Goal: Task Accomplishment & Management: Manage account settings

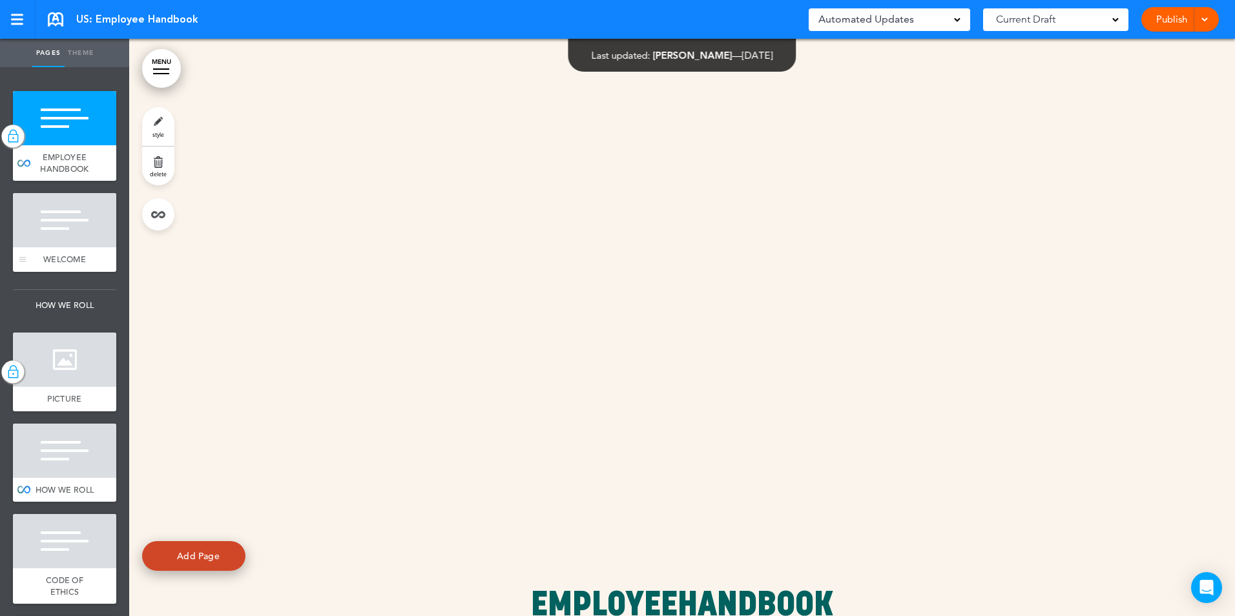
click at [47, 231] on div at bounding box center [64, 220] width 103 height 54
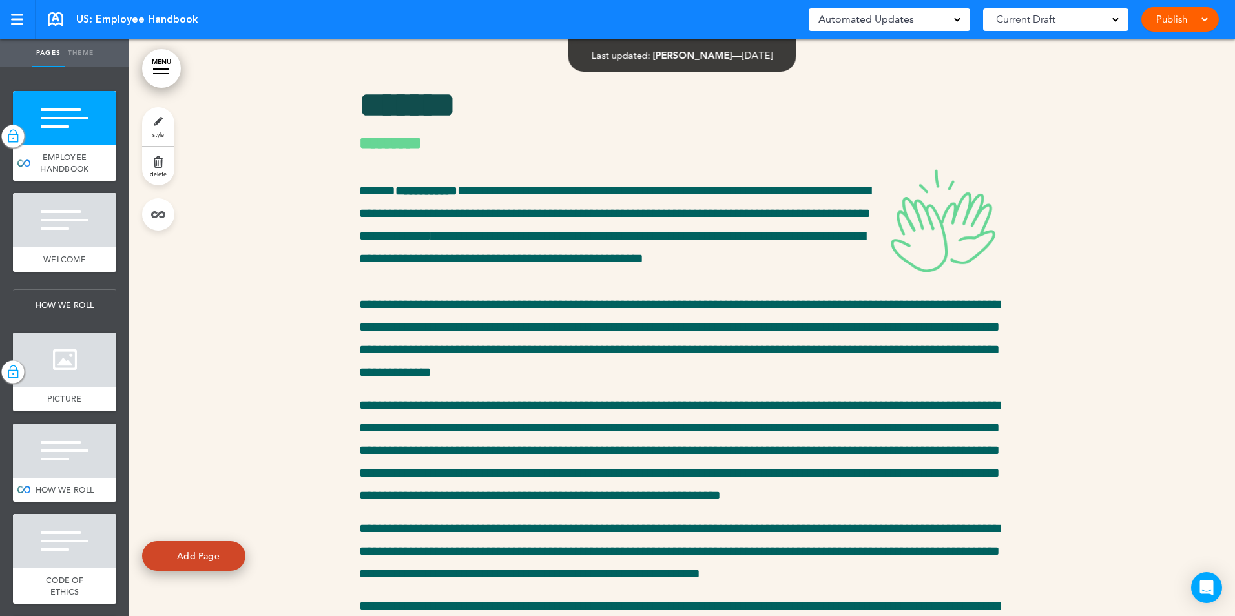
scroll to position [683, 0]
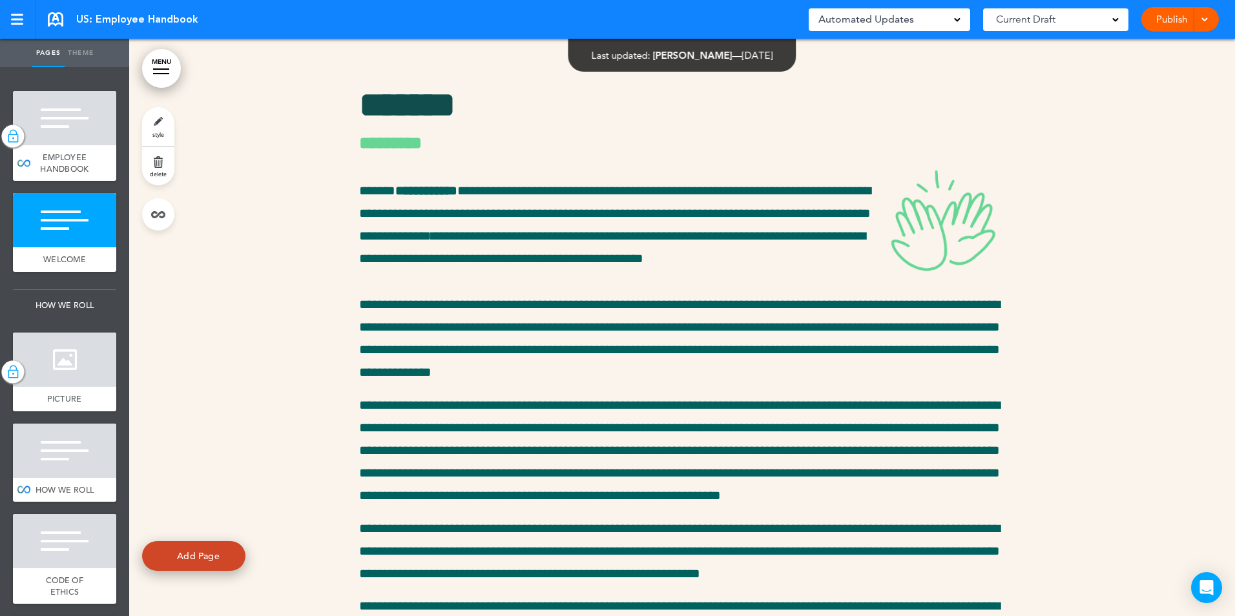
click at [160, 130] on link "style" at bounding box center [158, 126] width 32 height 39
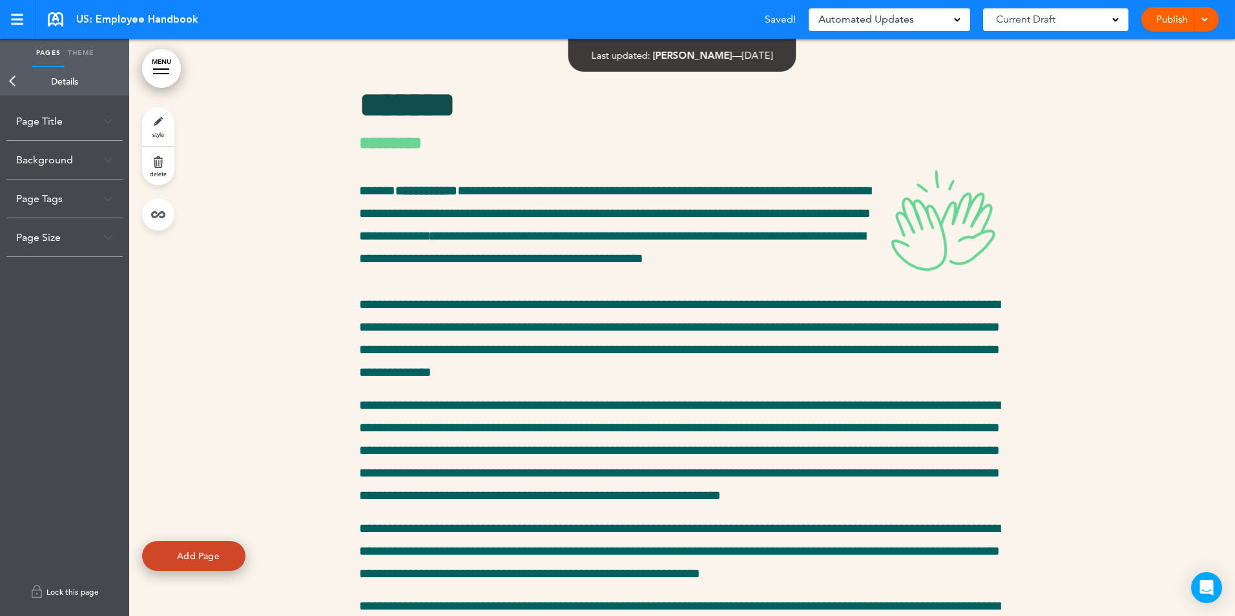
click at [77, 593] on link "Lock this page" at bounding box center [64, 592] width 116 height 36
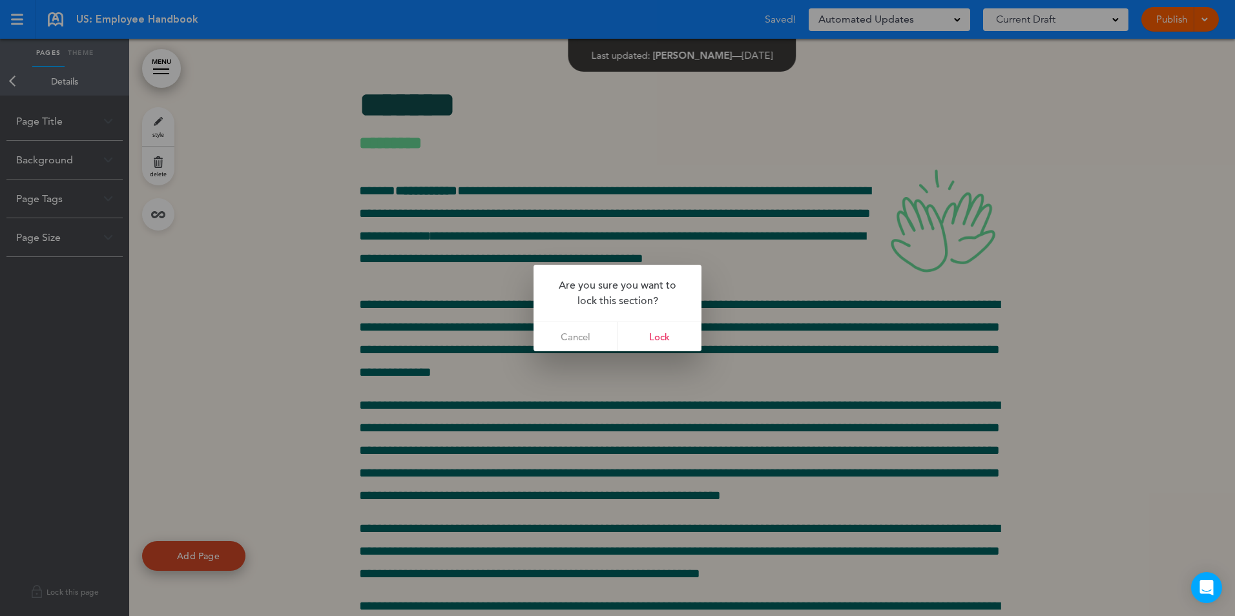
click at [690, 329] on link "Lock" at bounding box center [659, 336] width 84 height 29
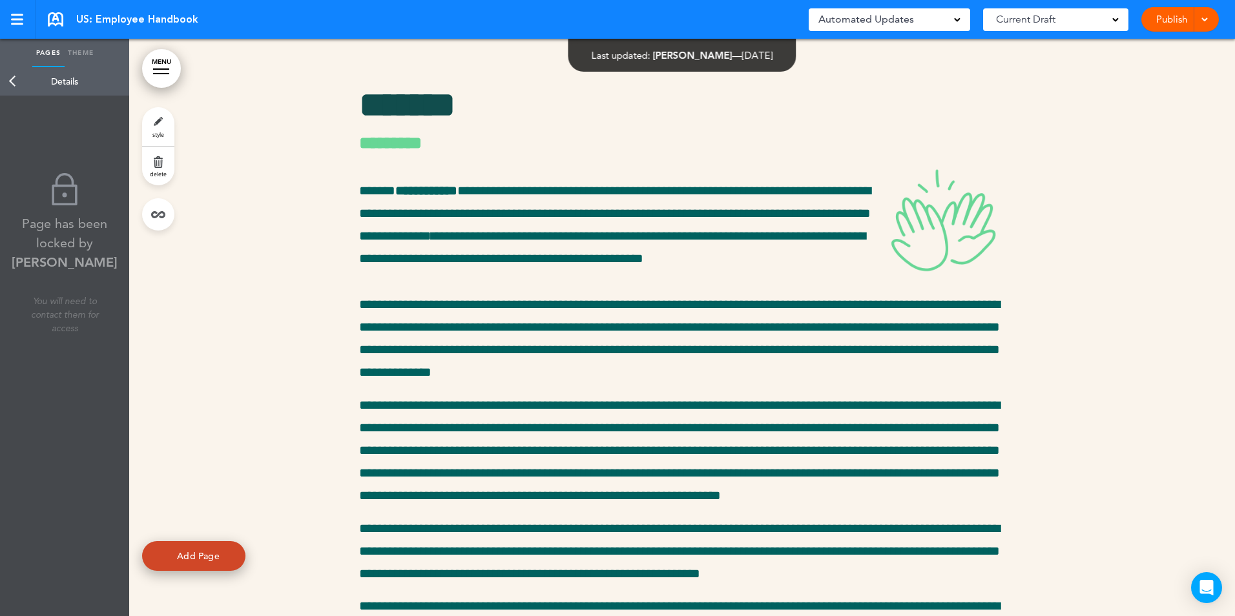
click at [17, 83] on link "Back" at bounding box center [13, 81] width 26 height 28
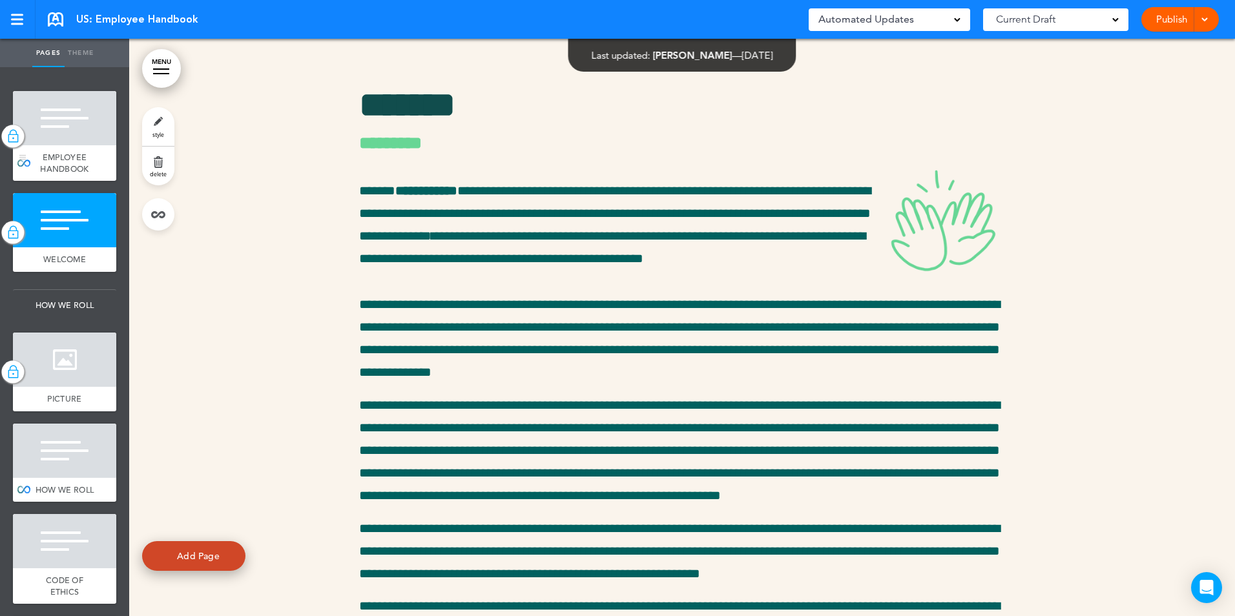
click at [15, 137] on img at bounding box center [12, 136] width 13 height 17
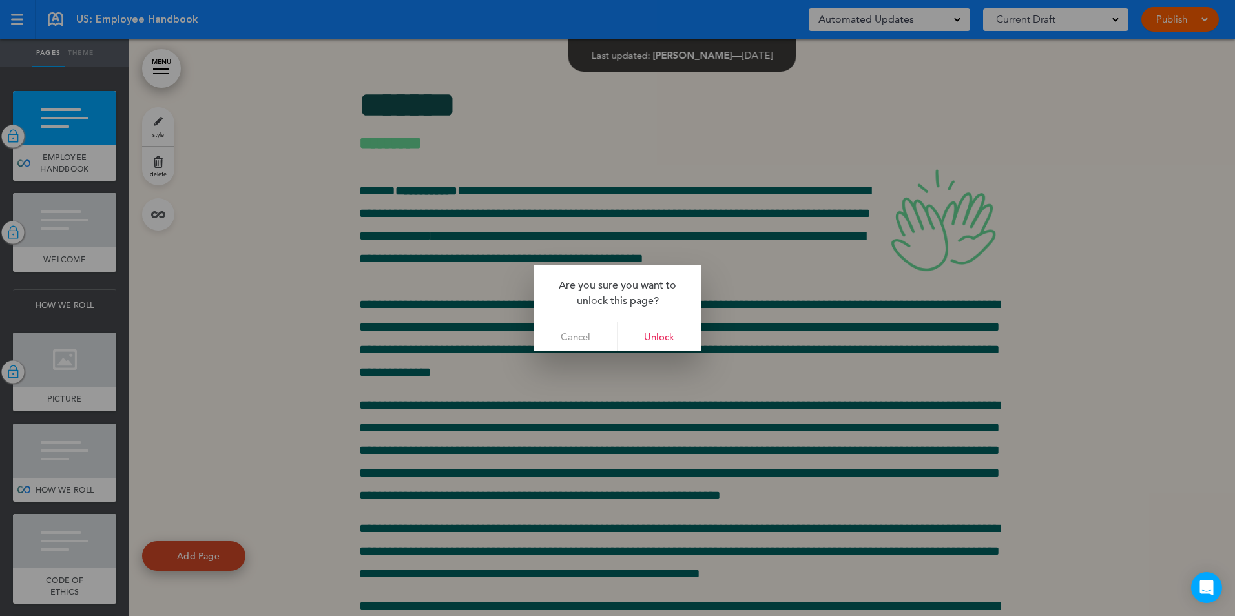
click at [672, 333] on link "Unlock" at bounding box center [659, 336] width 84 height 29
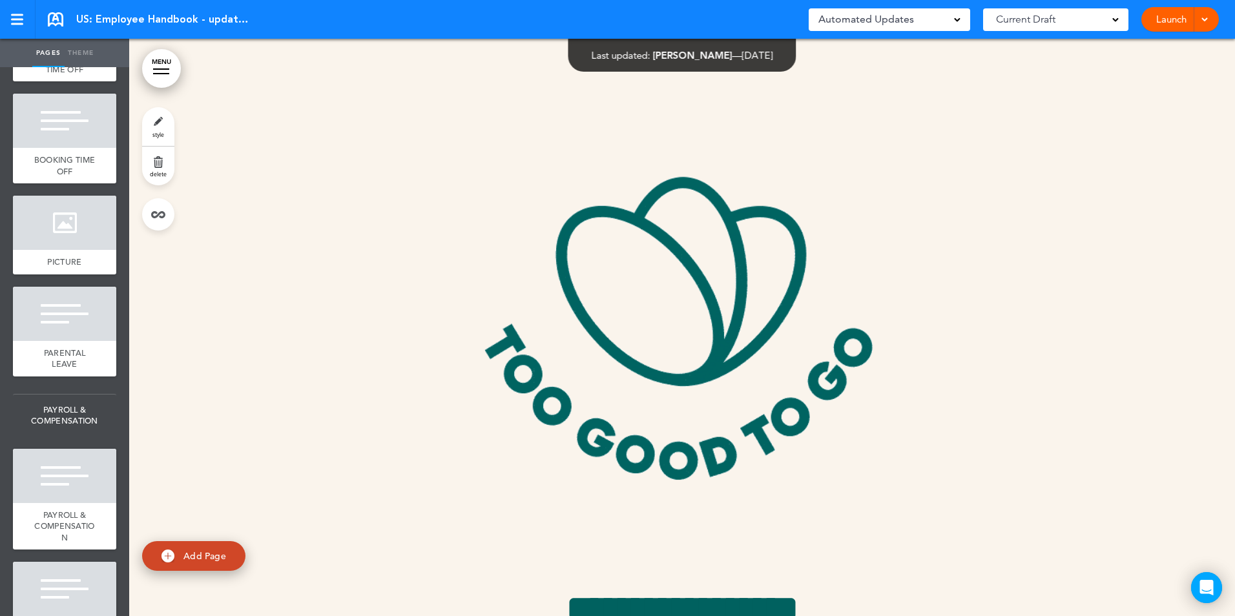
scroll to position [4844, 0]
